Goal: Task Accomplishment & Management: Manage account settings

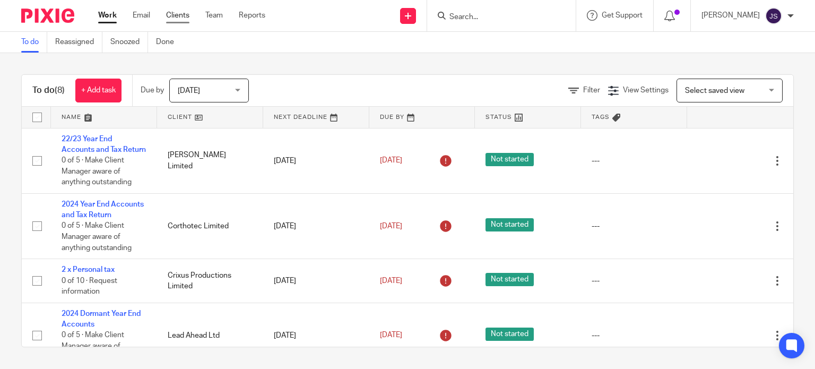
click at [184, 11] on link "Clients" at bounding box center [177, 15] width 23 height 11
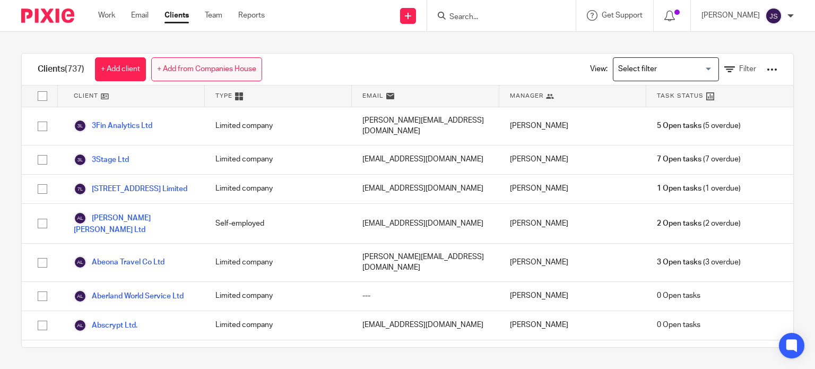
click at [217, 64] on link "+ Add from Companies House" at bounding box center [206, 69] width 111 height 24
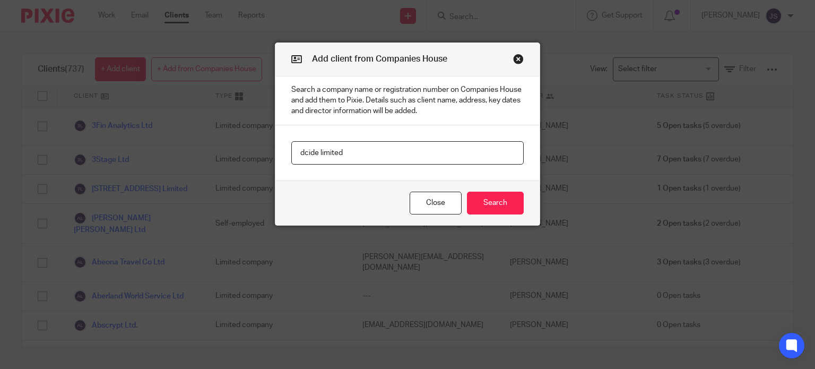
type input "dcide limited"
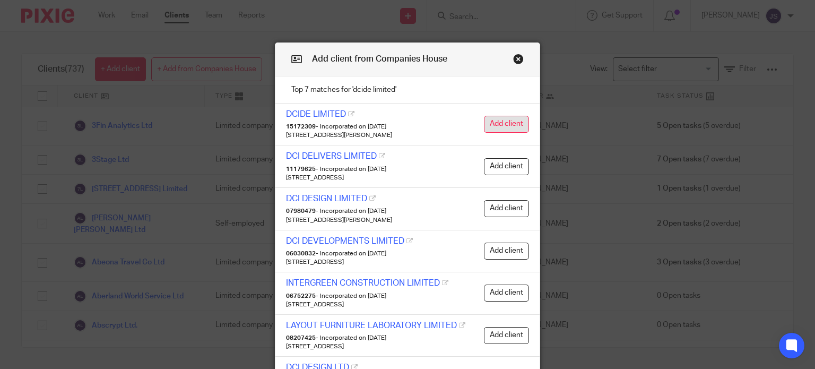
click at [493, 123] on button "Add client" at bounding box center [506, 124] width 45 height 17
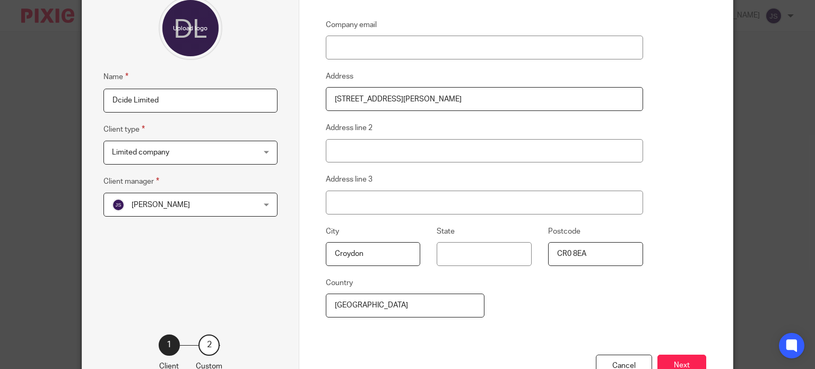
scroll to position [178, 0]
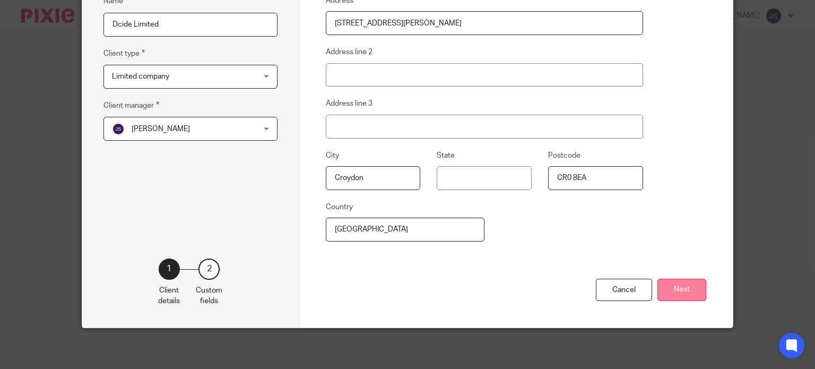
click at [681, 284] on button "Next" at bounding box center [681, 289] width 49 height 23
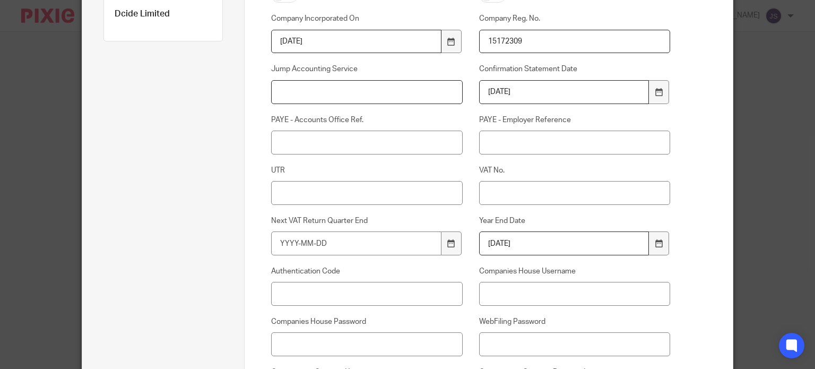
click at [330, 97] on input "Jump Accounting Service" at bounding box center [366, 92] width 191 height 24
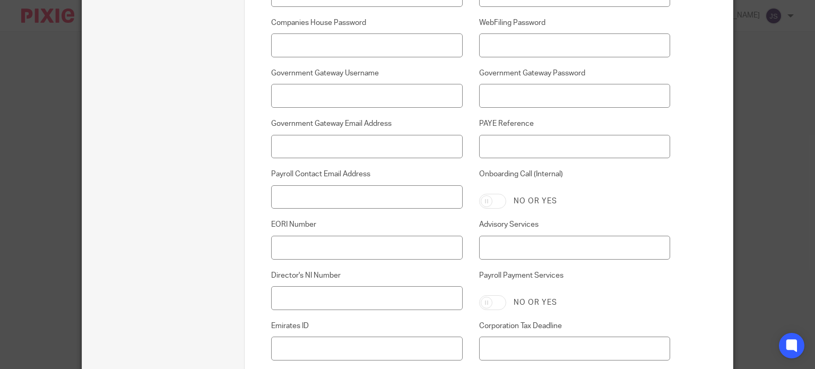
scroll to position [498, 0]
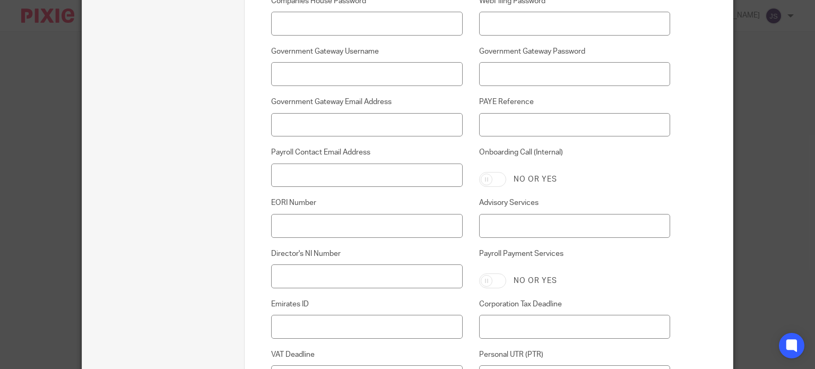
type input "Pro Lite"
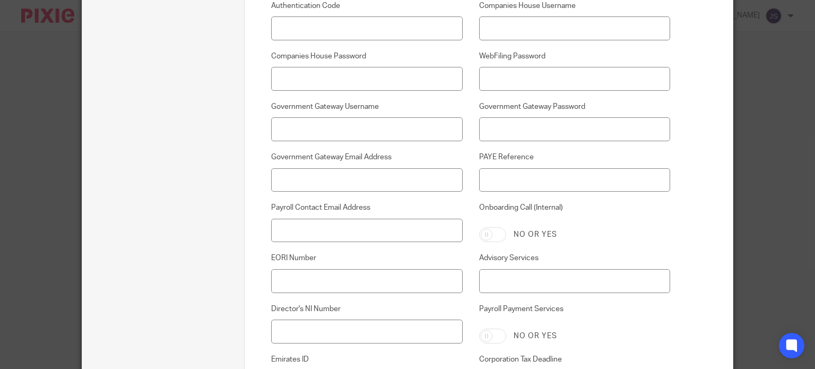
scroll to position [442, 0]
click at [347, 227] on input "Payroll Contact Email Address" at bounding box center [366, 231] width 191 height 24
paste input "[PERSON_NAME][EMAIL_ADDRESS][PERSON_NAME][DOMAIN_NAME]"
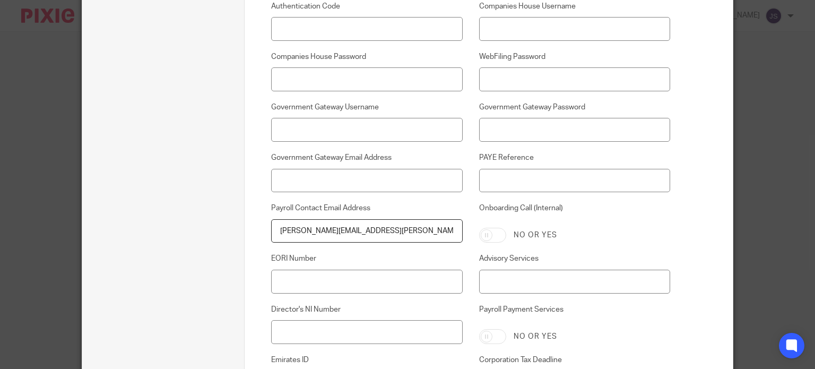
scroll to position [647, 0]
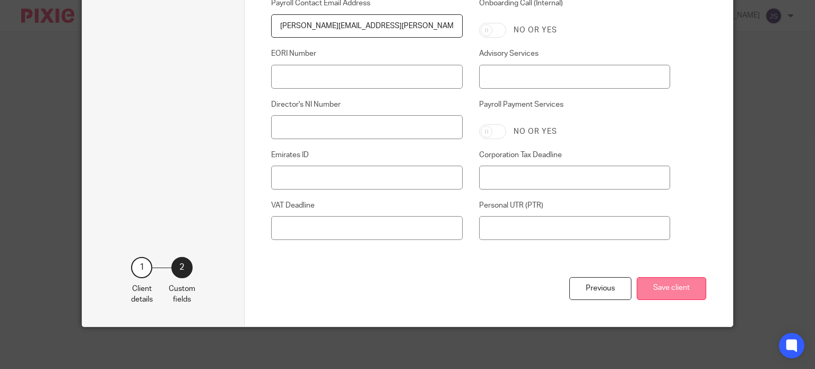
type input "chad.barrett@dcide.co.uk"
click at [681, 296] on button "Save client" at bounding box center [671, 288] width 69 height 23
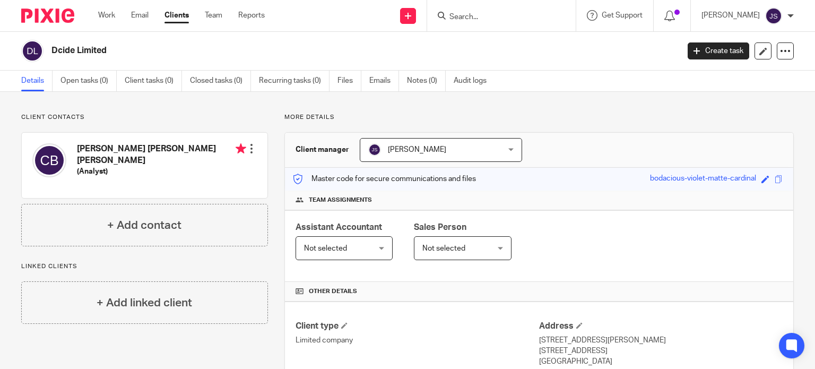
click at [475, 250] on span "Not selected" at bounding box center [457, 248] width 71 height 22
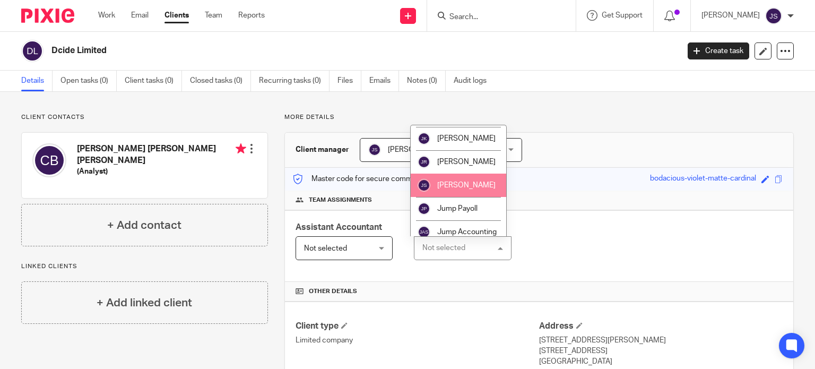
scroll to position [817, 0]
click at [472, 187] on span "[PERSON_NAME]" at bounding box center [466, 184] width 58 height 7
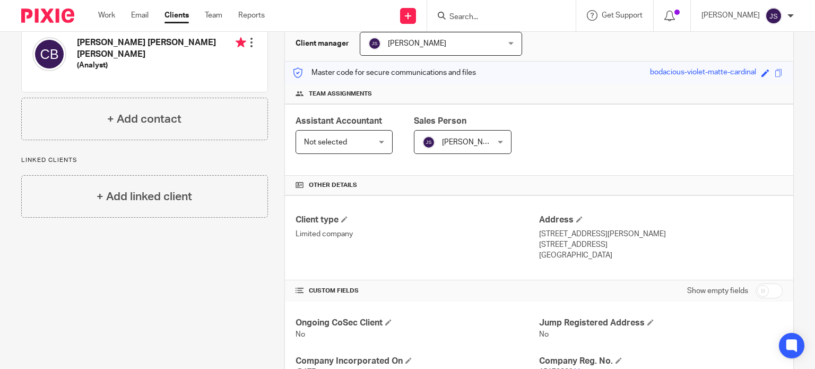
scroll to position [107, 0]
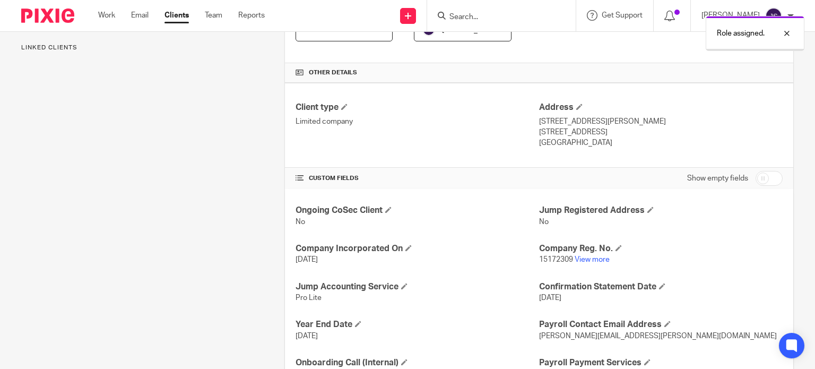
scroll to position [219, 0]
click at [647, 206] on span at bounding box center [650, 209] width 6 height 6
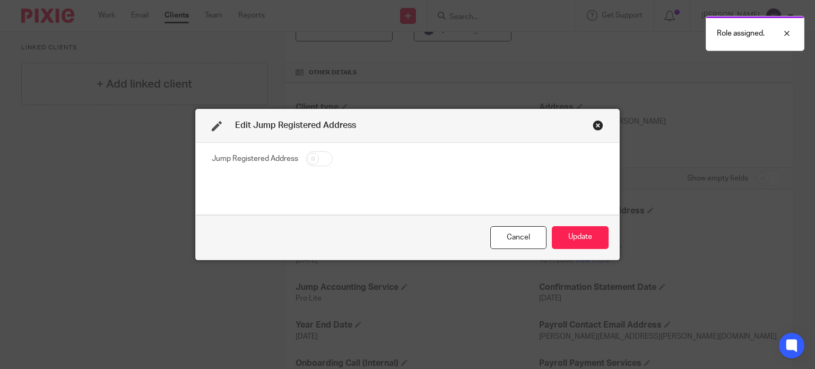
click at [299, 154] on fieldset "Jump Registered Address" at bounding box center [407, 160] width 391 height 19
click at [306, 157] on input "checkbox" at bounding box center [319, 158] width 27 height 15
checkbox input "true"
click at [575, 238] on button "Update" at bounding box center [580, 237] width 57 height 23
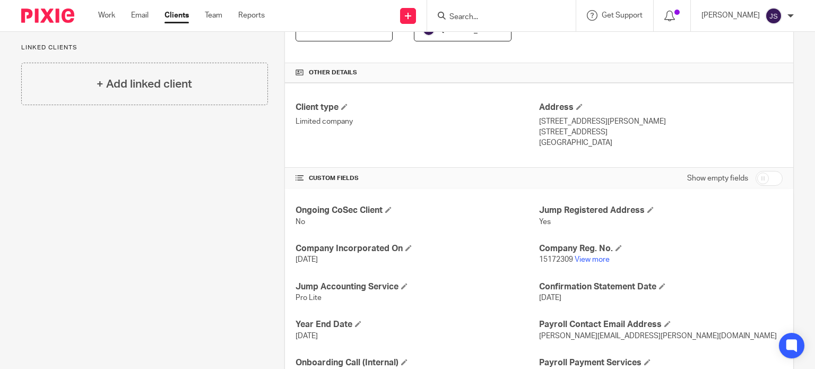
scroll to position [0, 0]
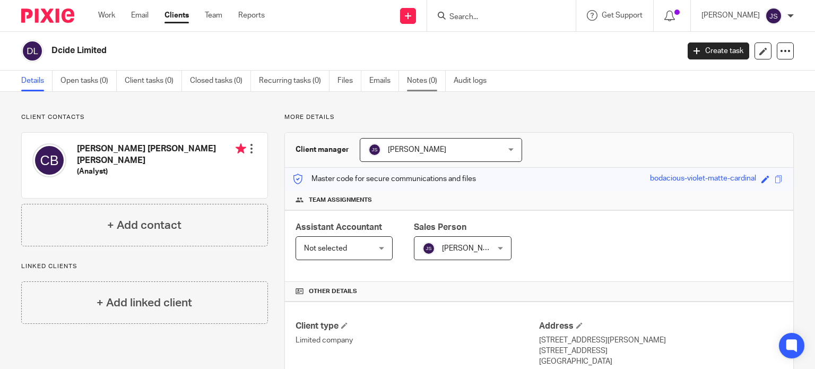
click at [418, 82] on link "Notes (0)" at bounding box center [426, 81] width 39 height 21
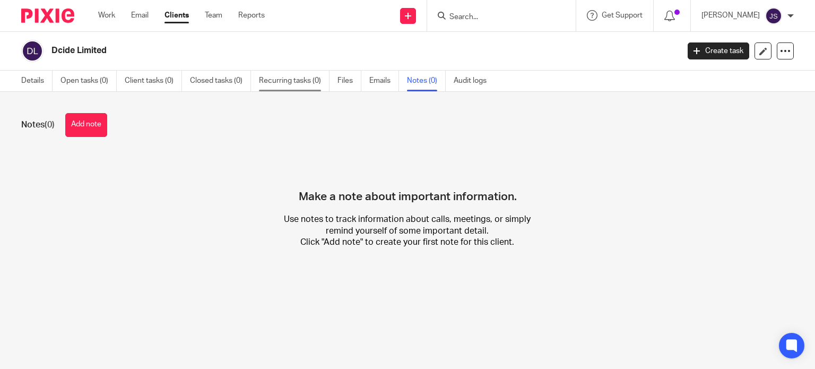
click at [286, 81] on link "Recurring tasks (0)" at bounding box center [294, 81] width 71 height 21
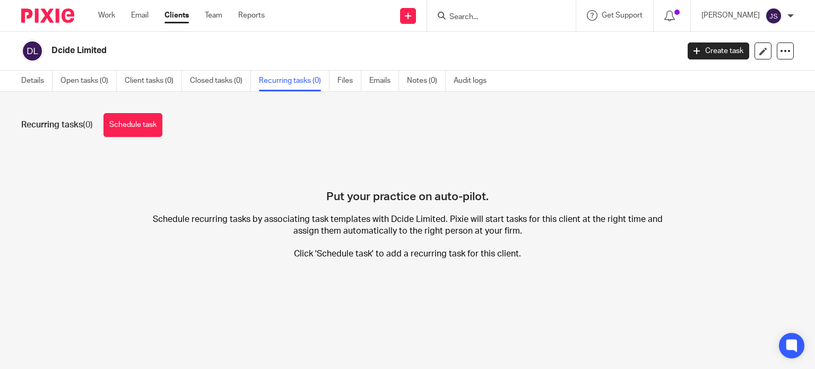
click at [118, 126] on link "Schedule task" at bounding box center [132, 125] width 59 height 24
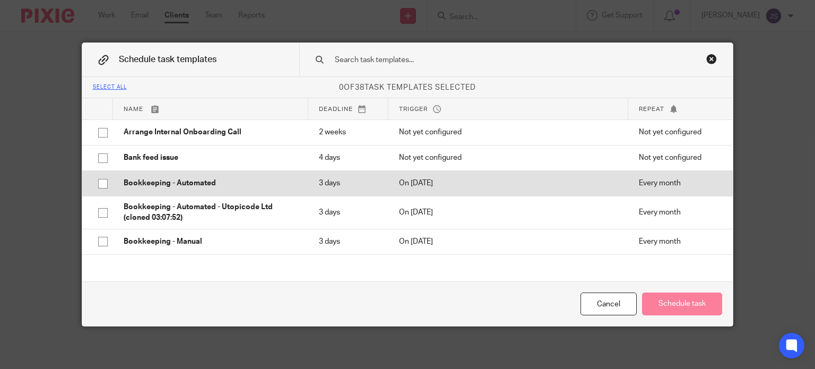
click at [152, 186] on p "Bookkeeping - Automated" at bounding box center [211, 183] width 174 height 11
checkbox input "true"
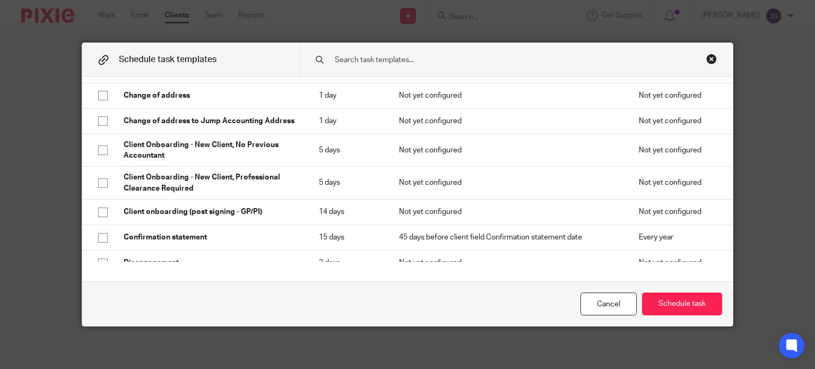
scroll to position [286, 0]
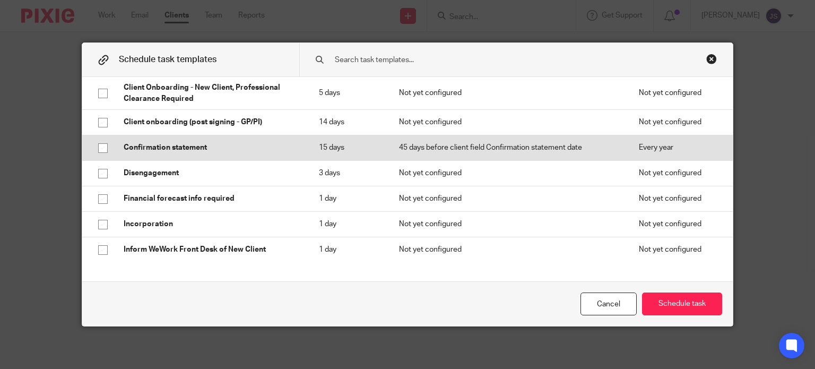
click at [171, 148] on p "Confirmation statement" at bounding box center [211, 147] width 174 height 11
checkbox input "true"
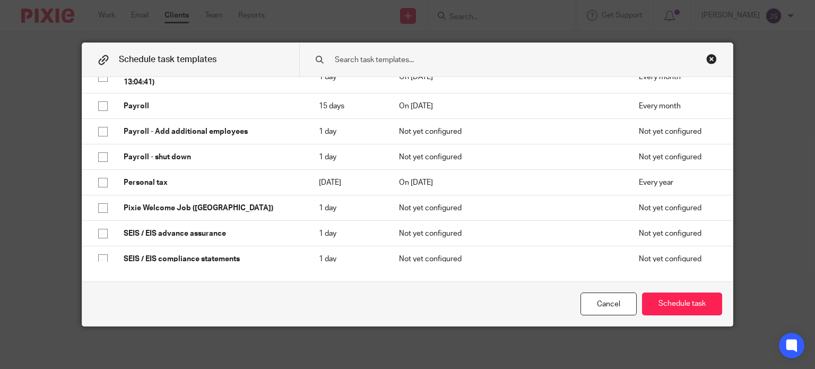
scroll to position [564, 0]
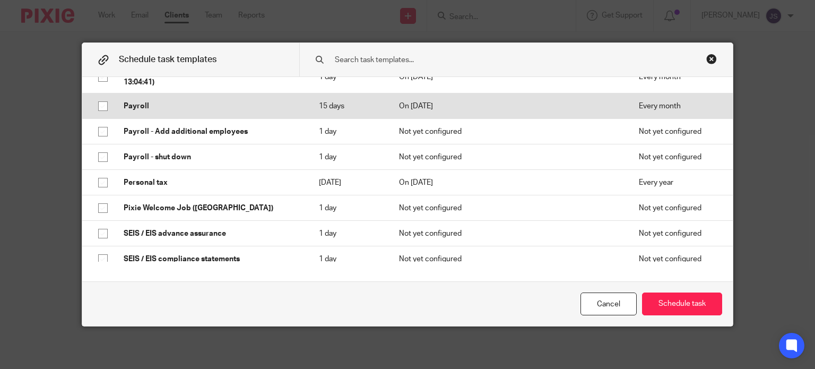
click at [143, 108] on p "Payroll" at bounding box center [211, 106] width 174 height 11
checkbox input "true"
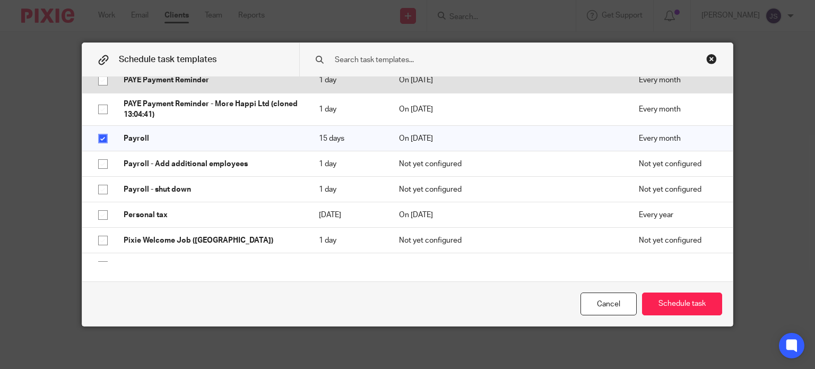
click at [146, 84] on p "PAYE Payment Reminder" at bounding box center [211, 80] width 174 height 11
checkbox input "true"
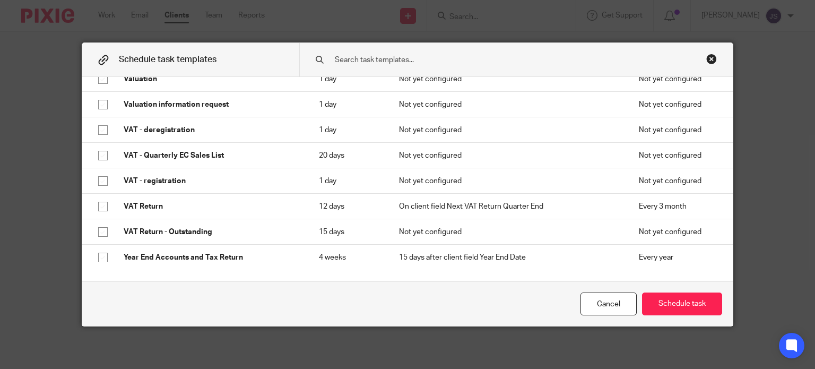
scroll to position [861, 0]
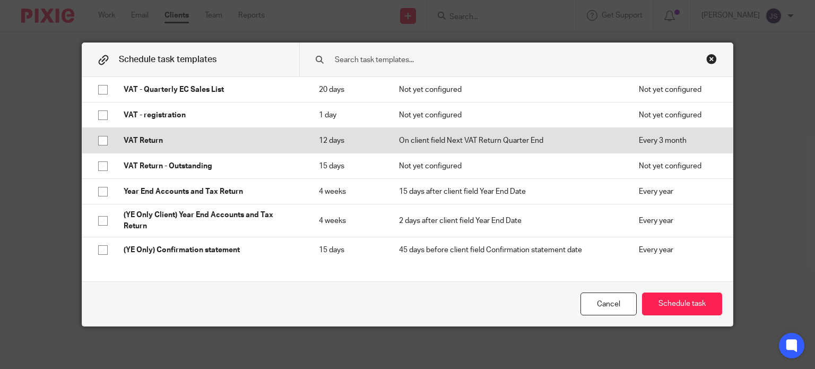
click at [159, 145] on td "VAT Return" at bounding box center [210, 140] width 195 height 25
checkbox input "true"
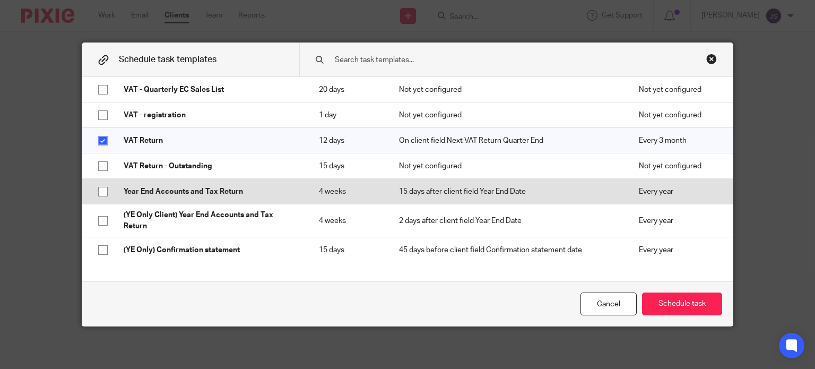
click at [228, 196] on p "Year End Accounts and Tax Return" at bounding box center [211, 191] width 174 height 11
checkbox input "true"
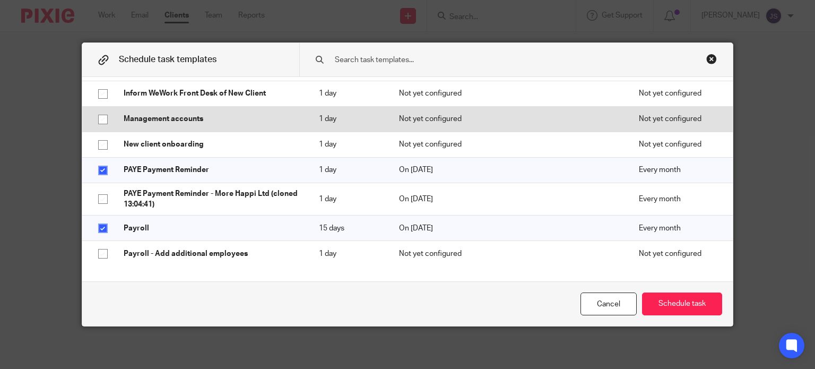
scroll to position [534, 0]
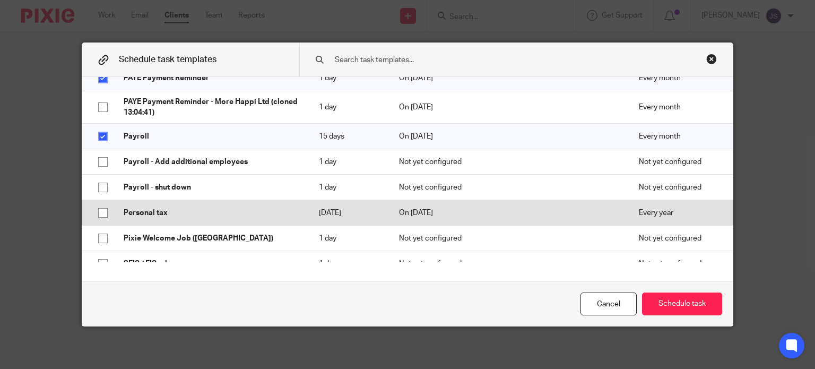
click at [217, 208] on p "Personal tax" at bounding box center [211, 212] width 174 height 11
checkbox input "true"
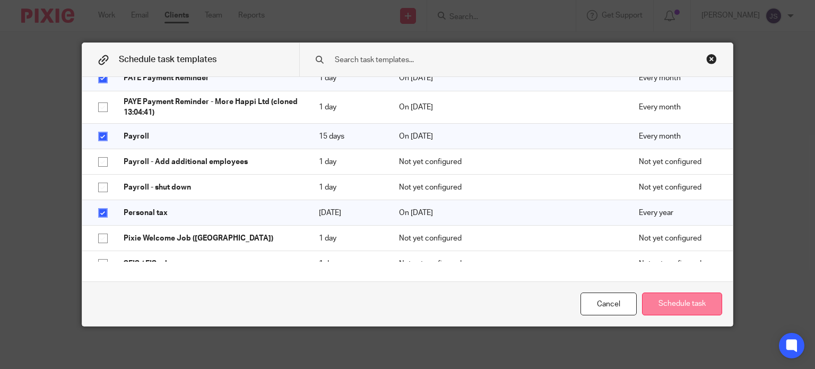
click at [679, 309] on button "Schedule task" at bounding box center [682, 303] width 80 height 23
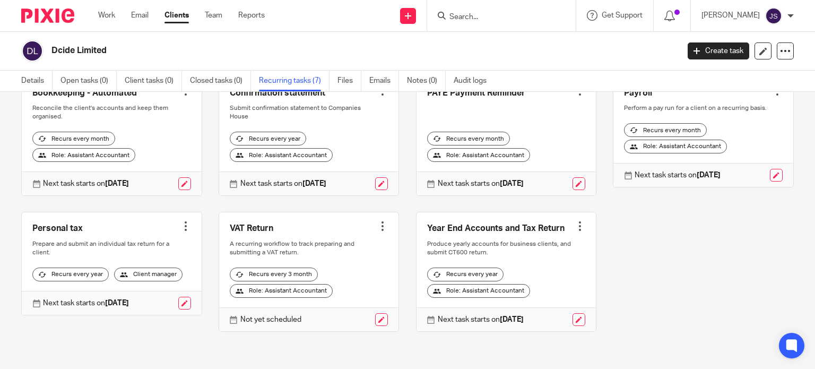
scroll to position [14, 0]
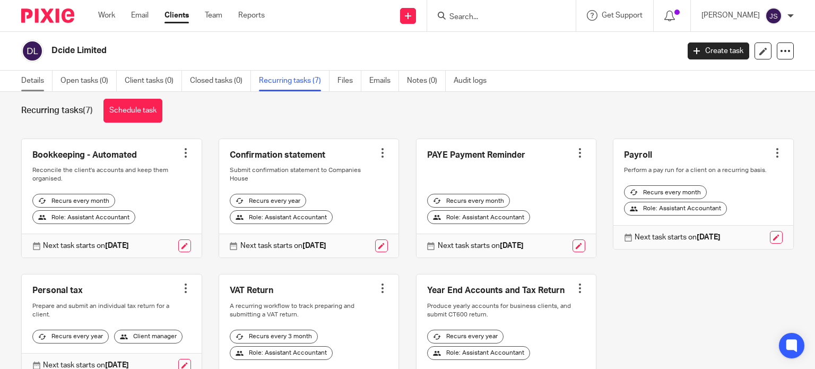
click at [39, 80] on link "Details" at bounding box center [36, 81] width 31 height 21
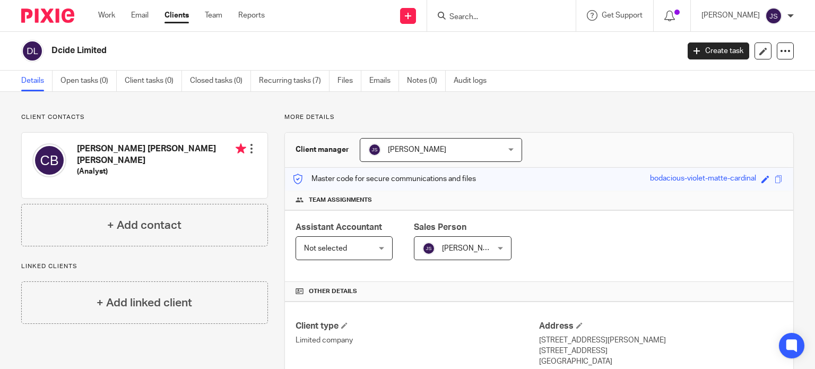
click at [420, 91] on div "Details Open tasks (0) Client tasks (0) Closed tasks (0) Recurring tasks (7) Fi…" at bounding box center [407, 81] width 815 height 21
click at [415, 88] on link "Notes (0)" at bounding box center [426, 81] width 39 height 21
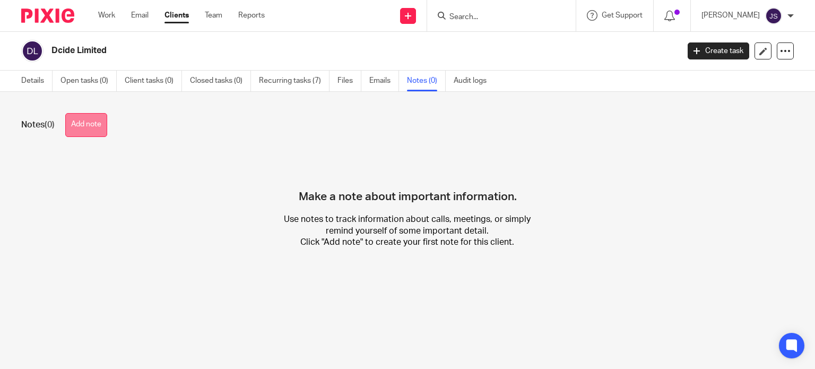
click at [92, 123] on button "Add note" at bounding box center [86, 125] width 42 height 24
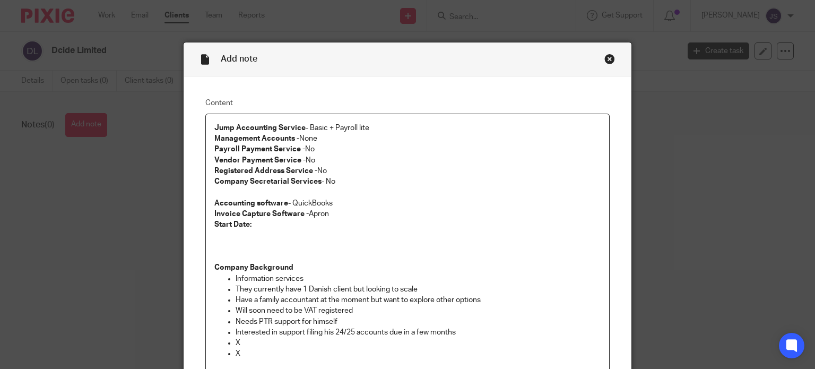
scroll to position [227, 0]
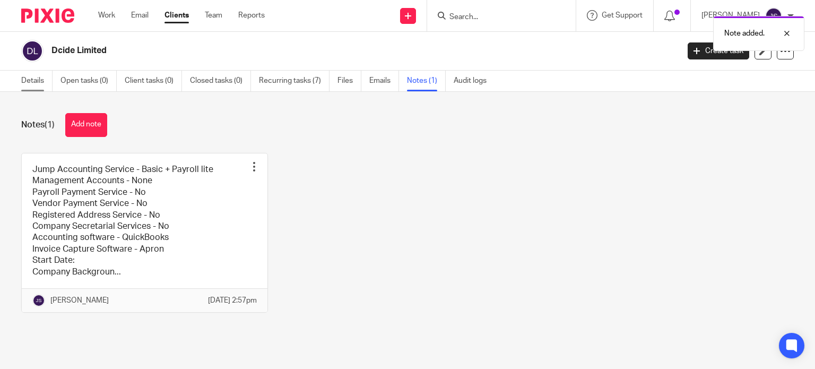
click at [33, 79] on link "Details" at bounding box center [36, 81] width 31 height 21
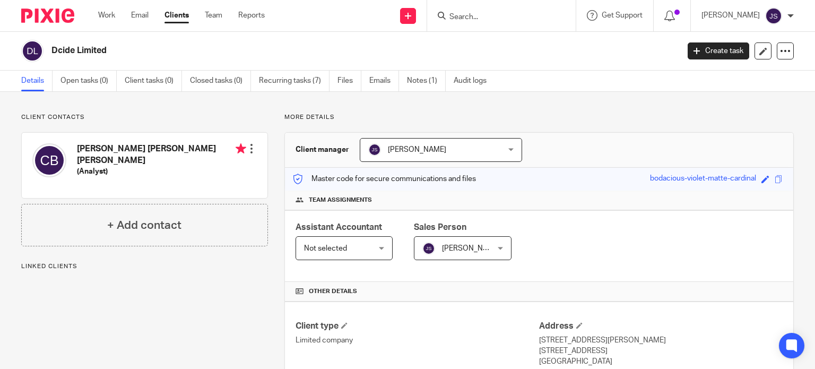
click at [254, 150] on div "Chad Artair Luke Parchment Barrett (Analyst) Edit contact Create client from co…" at bounding box center [145, 165] width 246 height 65
click at [252, 150] on div at bounding box center [251, 148] width 11 height 11
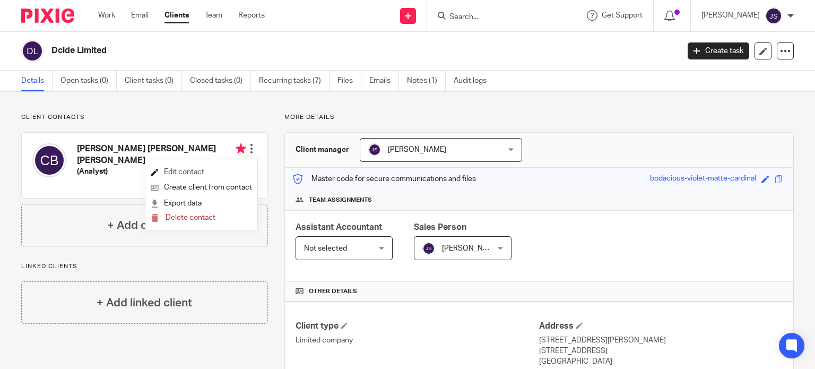
click at [212, 171] on link "Edit contact" at bounding box center [201, 171] width 101 height 15
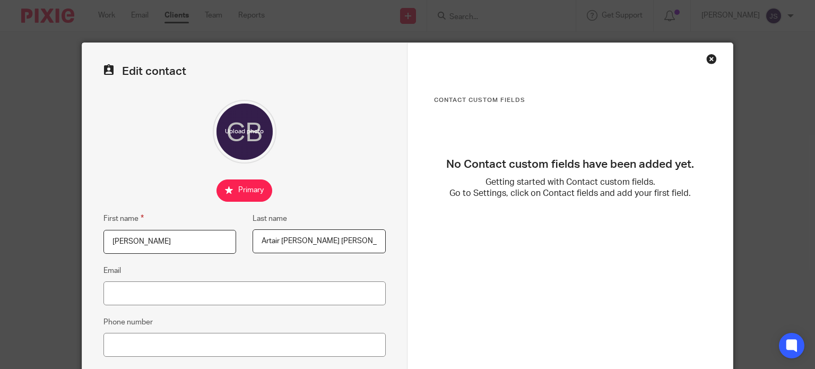
click at [140, 327] on fieldset "Phone number" at bounding box center [244, 336] width 282 height 41
click at [185, 298] on input "Email" at bounding box center [244, 293] width 282 height 24
paste input "[PERSON_NAME][EMAIL_ADDRESS][PERSON_NAME][DOMAIN_NAME]"
type input "[PERSON_NAME][EMAIL_ADDRESS][PERSON_NAME][DOMAIN_NAME]"
click at [262, 349] on input "Phone number" at bounding box center [244, 345] width 282 height 24
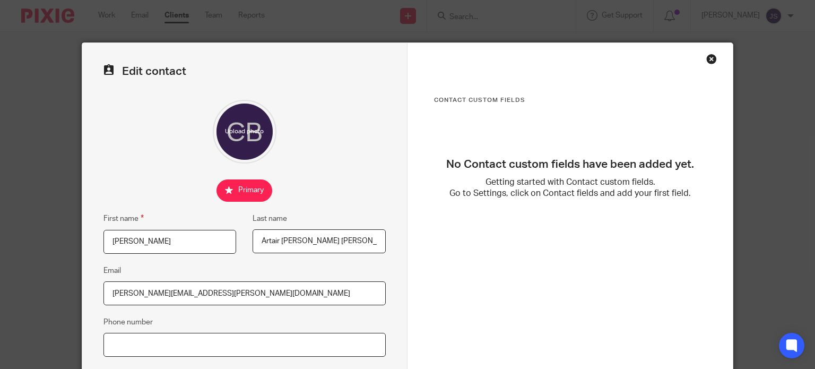
paste input "07572547048"
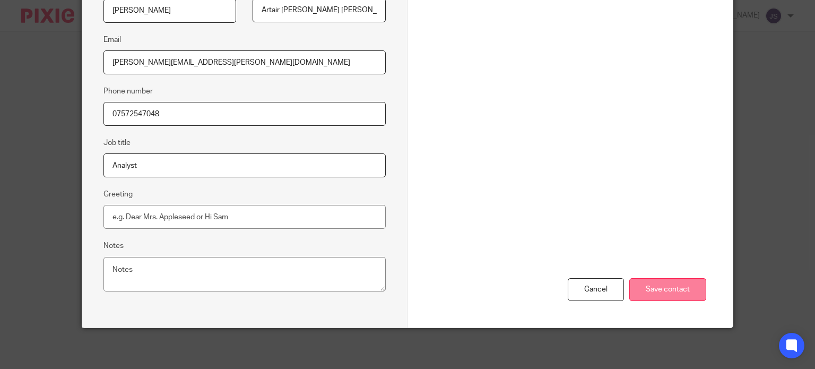
type input "07572547048"
click at [667, 282] on input "Save contact" at bounding box center [667, 289] width 77 height 23
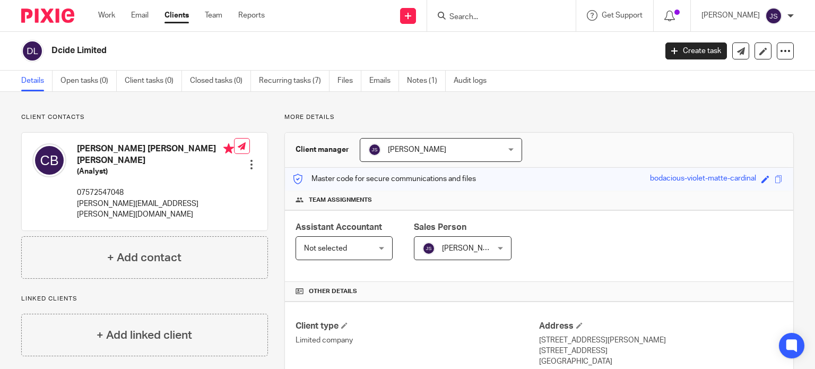
click at [424, 150] on span "[PERSON_NAME]" at bounding box center [417, 149] width 58 height 7
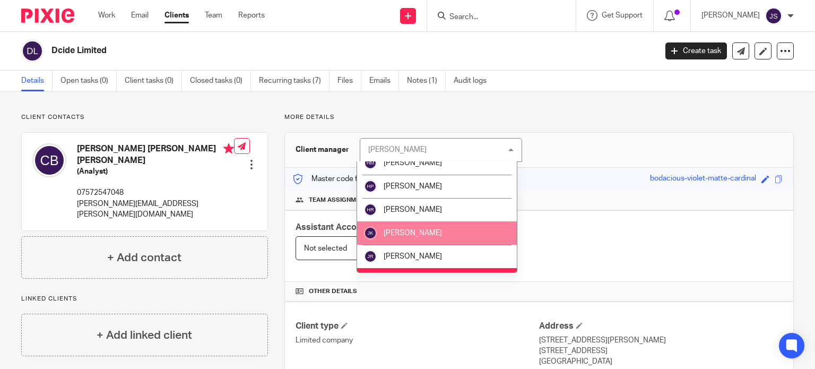
scroll to position [627, 0]
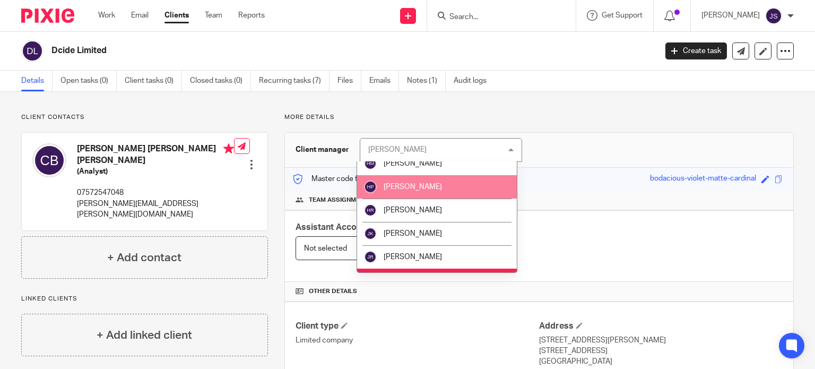
click at [404, 191] on li "[PERSON_NAME]" at bounding box center [437, 186] width 160 height 23
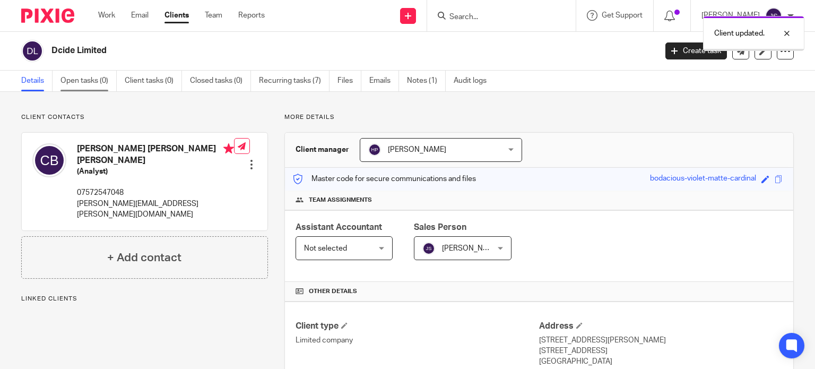
click at [96, 76] on link "Open tasks (0)" at bounding box center [88, 81] width 56 height 21
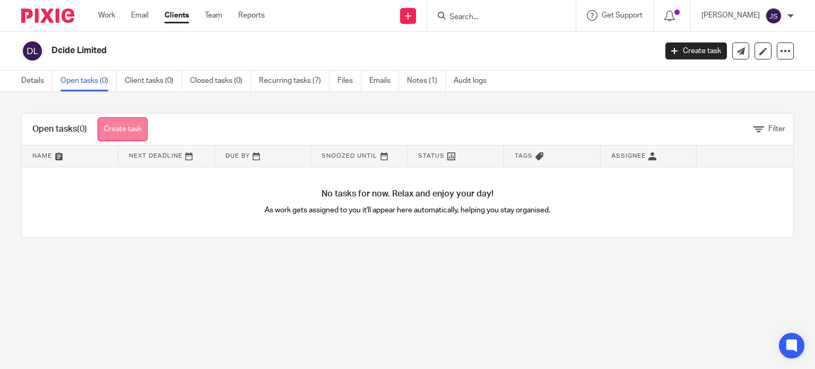
click at [130, 128] on link "Create task" at bounding box center [123, 129] width 50 height 24
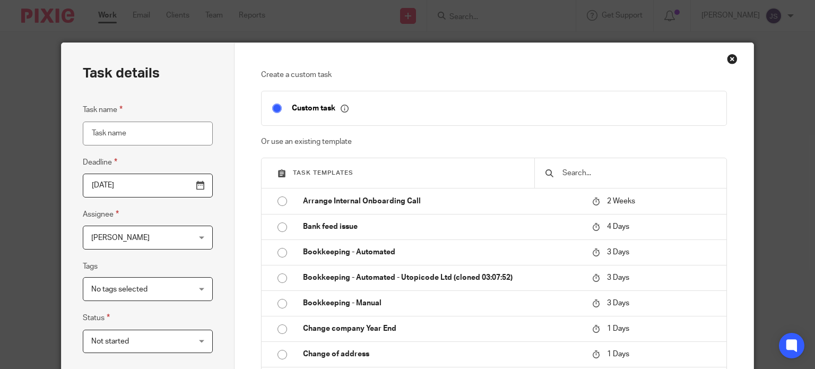
click at [586, 173] on input "text" at bounding box center [638, 173] width 154 height 12
type input "e"
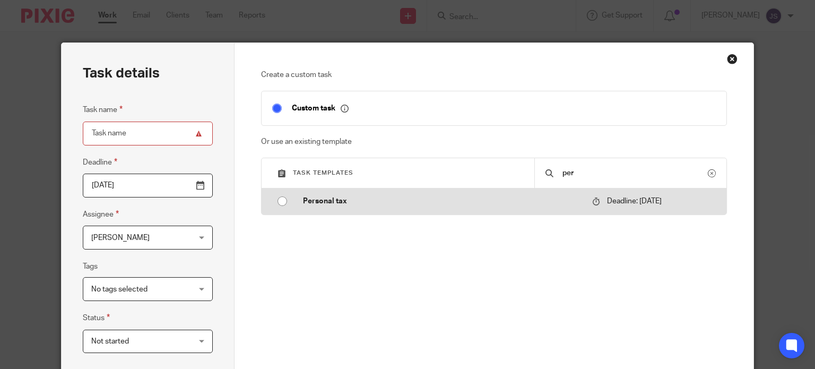
type input "per"
click at [439, 206] on p "Personal tax" at bounding box center [442, 201] width 278 height 11
type input "[DATE]"
type input "Personal tax"
checkbox input "false"
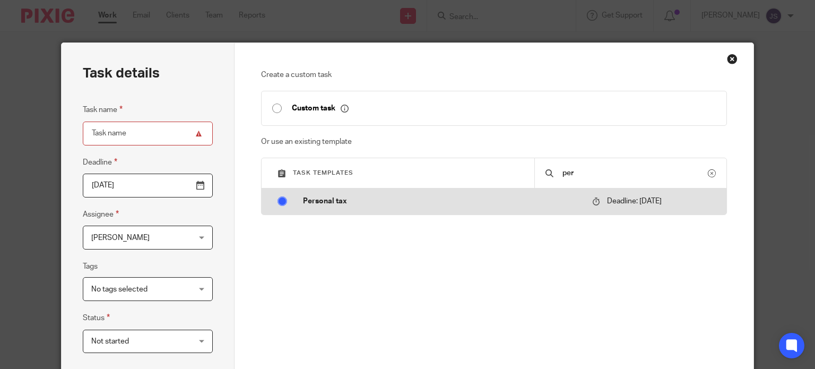
radio input "true"
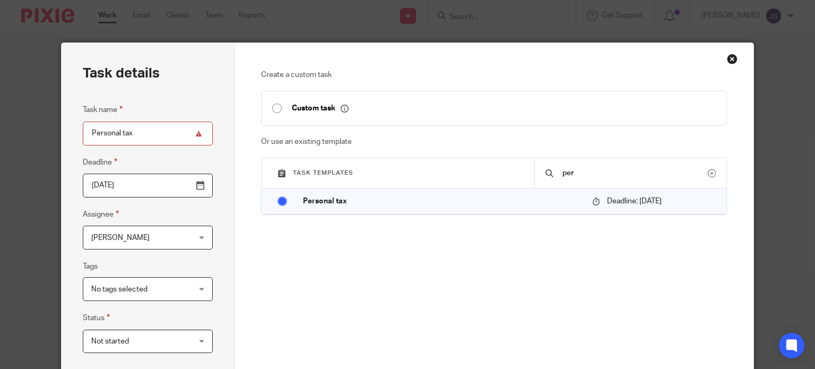
click at [159, 230] on span "[PERSON_NAME]" at bounding box center [139, 237] width 97 height 22
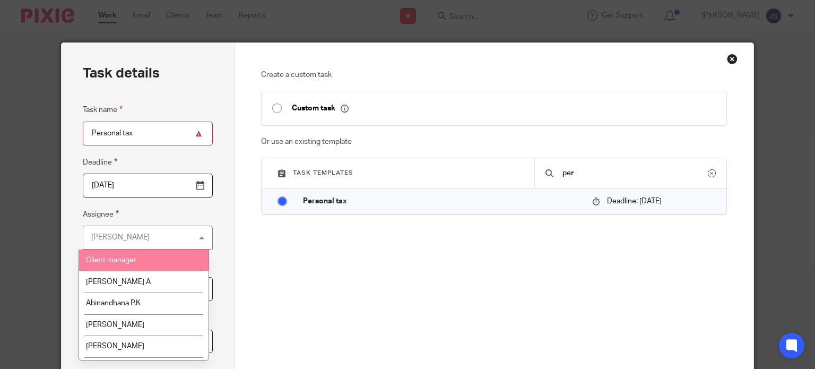
click at [148, 257] on li "Client manager" at bounding box center [143, 260] width 129 height 22
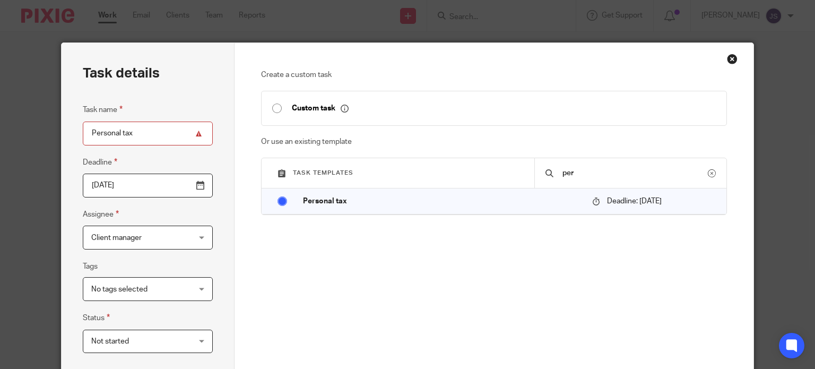
scroll to position [257, 0]
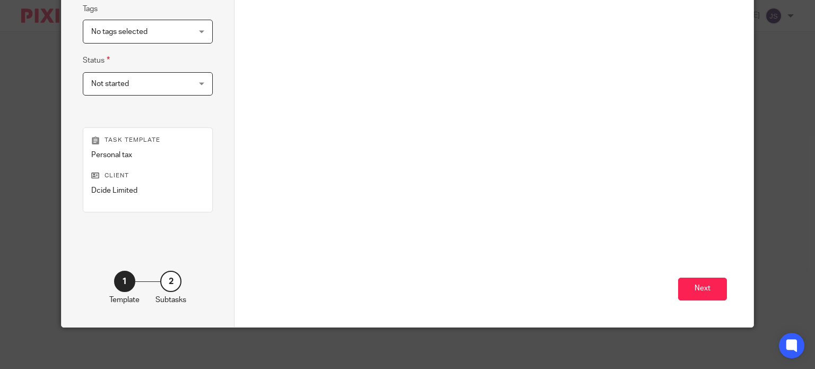
click at [700, 275] on div "Next" at bounding box center [494, 225] width 466 height 204
click at [698, 280] on button "Next" at bounding box center [702, 288] width 49 height 23
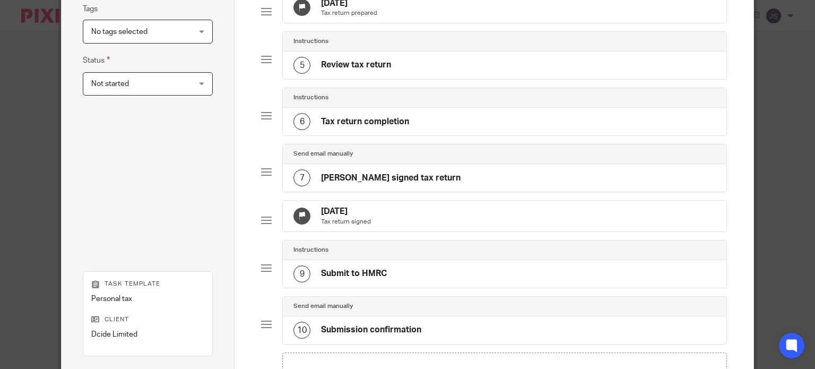
scroll to position [424, 0]
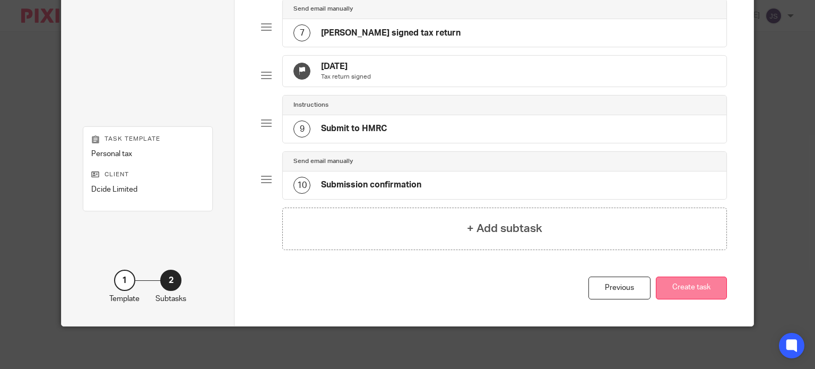
click at [698, 292] on button "Create task" at bounding box center [691, 287] width 71 height 23
